Goal: Register for event/course

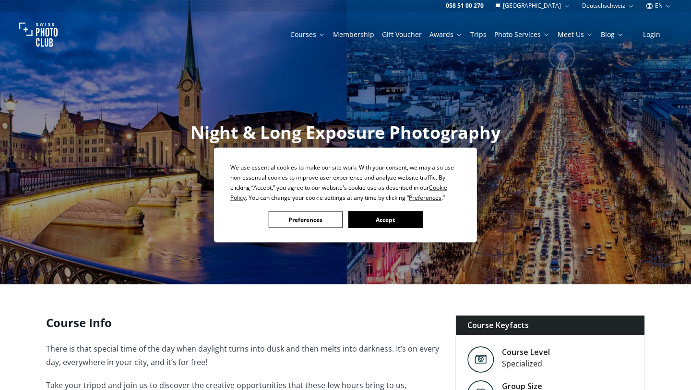
click at [373, 222] on button "Accept" at bounding box center [386, 219] width 74 height 17
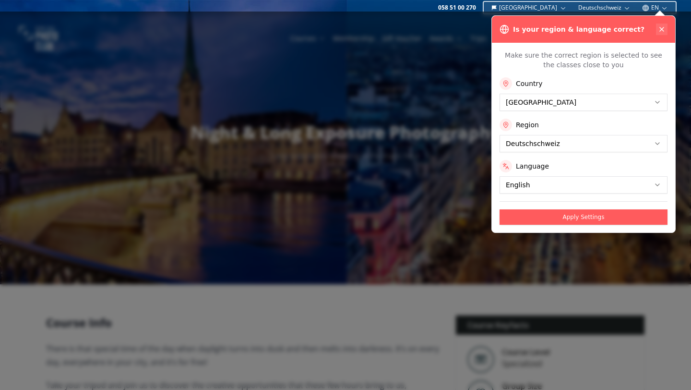
click at [661, 31] on icon at bounding box center [662, 29] width 8 height 8
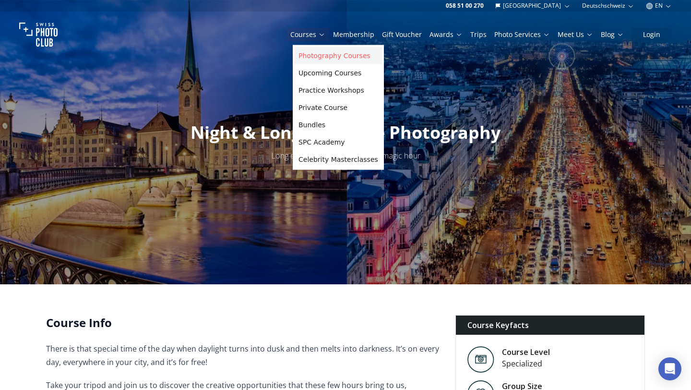
click at [320, 59] on link "Photography Courses" at bounding box center [338, 55] width 87 height 17
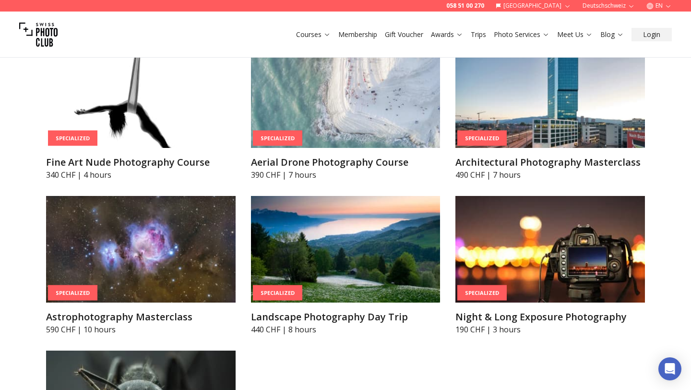
scroll to position [2229, 0]
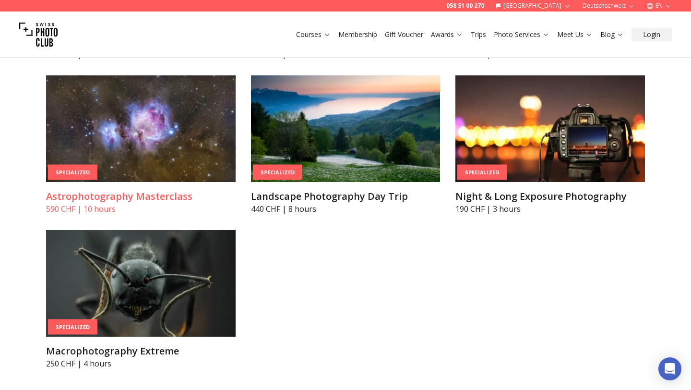
click at [202, 155] on img at bounding box center [141, 128] width 190 height 107
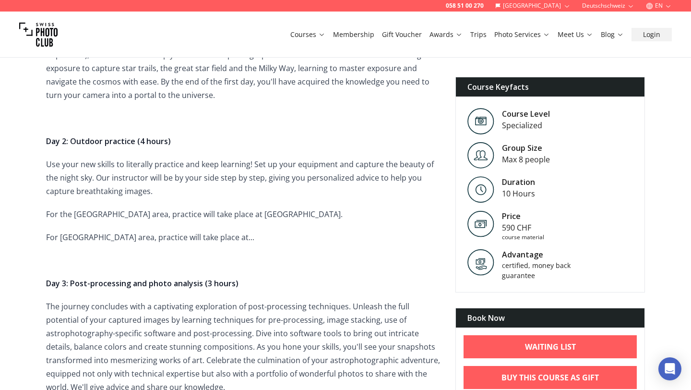
scroll to position [439, 0]
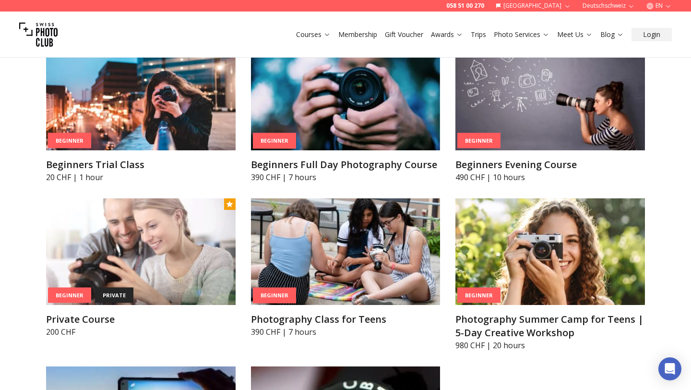
scroll to position [473, 0]
